Goal: Transaction & Acquisition: Purchase product/service

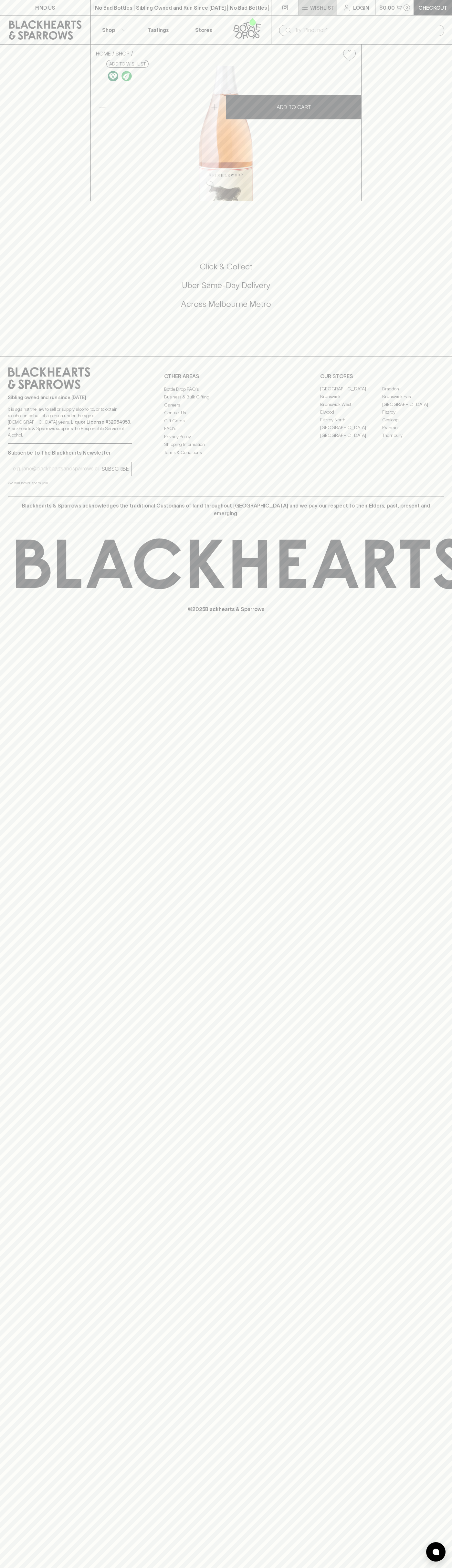
click at [311, 6] on p "Wishlist" at bounding box center [322, 7] width 24 height 8
click at [209, 1567] on html "FIND US | No Bad Bottles | Sibling Owned and Run Since 2006 | No Bad Bottles | …" at bounding box center [226, 784] width 452 height 1568
click at [15, 1297] on div at bounding box center [226, 784] width 452 height 1568
